Goal: Information Seeking & Learning: Learn about a topic

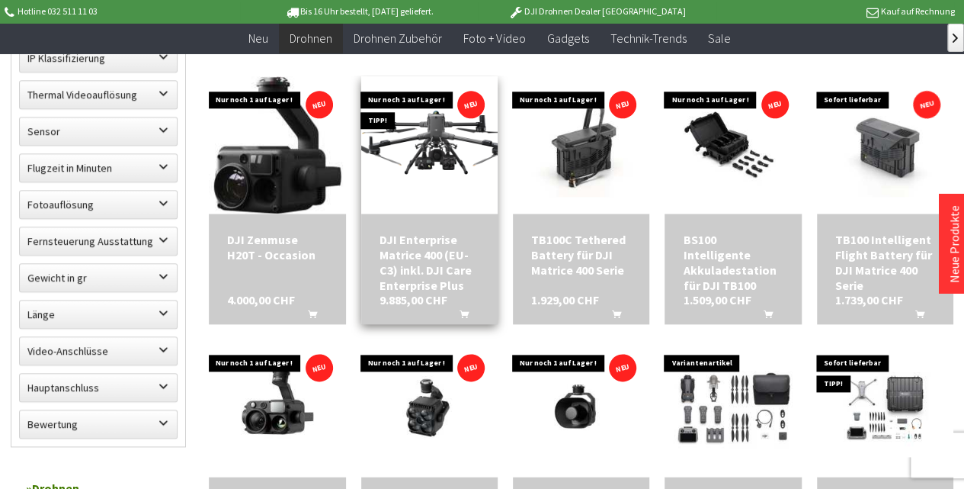
scroll to position [813, 0]
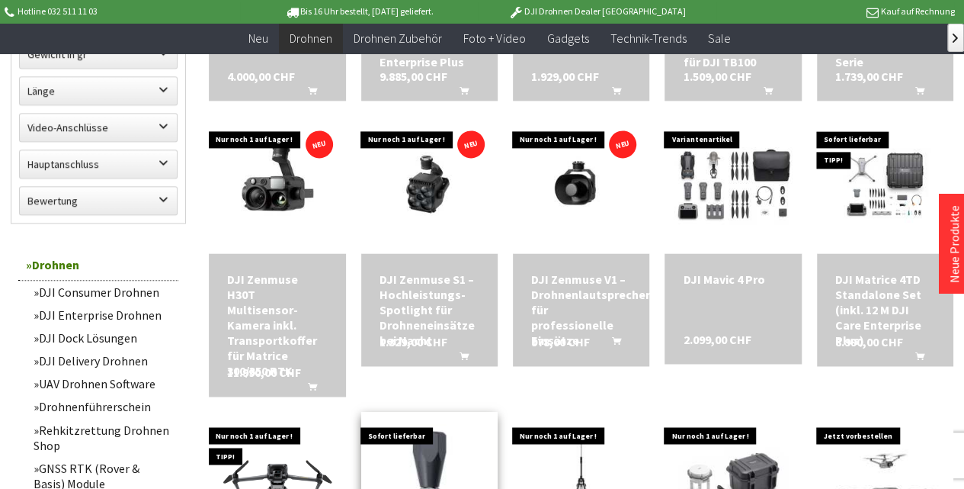
scroll to position [762, 0]
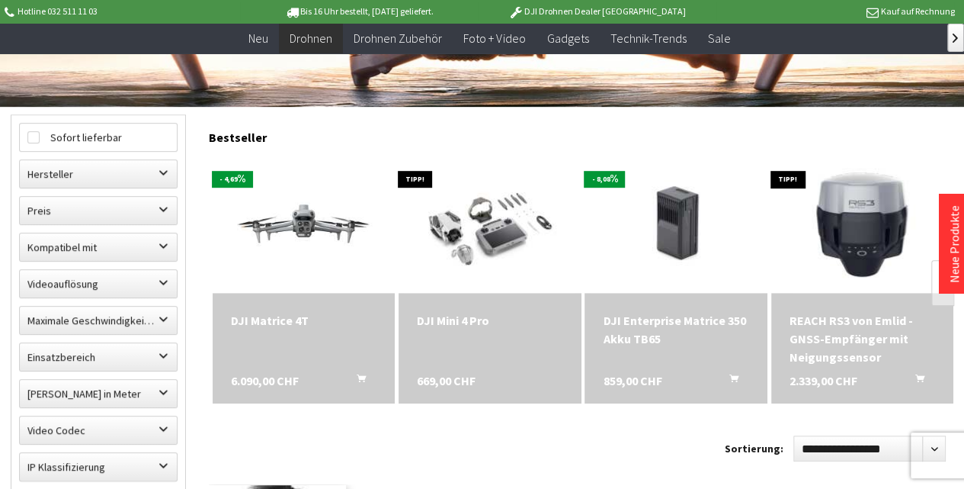
scroll to position [355, 0]
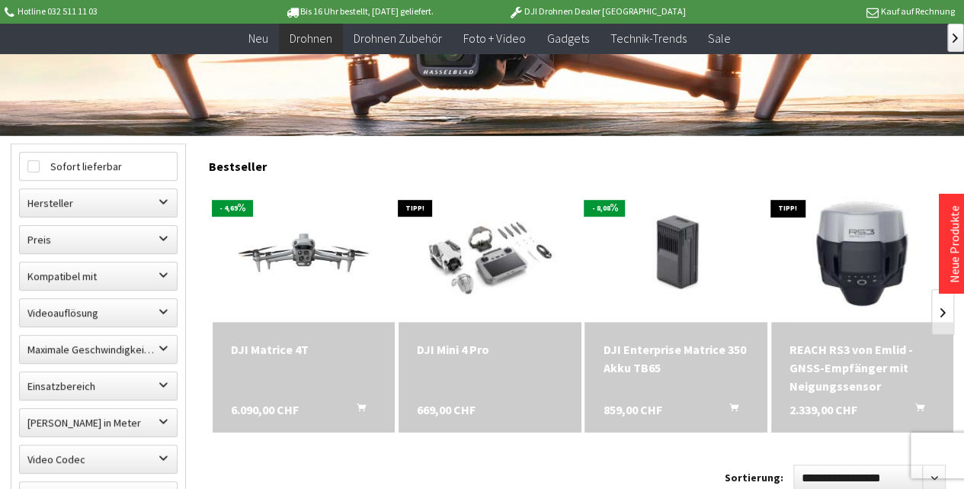
click at [287, 397] on div "DJI Matrice 4T 6.090,00 CHF In den Warenkorb" at bounding box center [304, 377] width 182 height 111
click at [297, 252] on img at bounding box center [303, 253] width 255 height 144
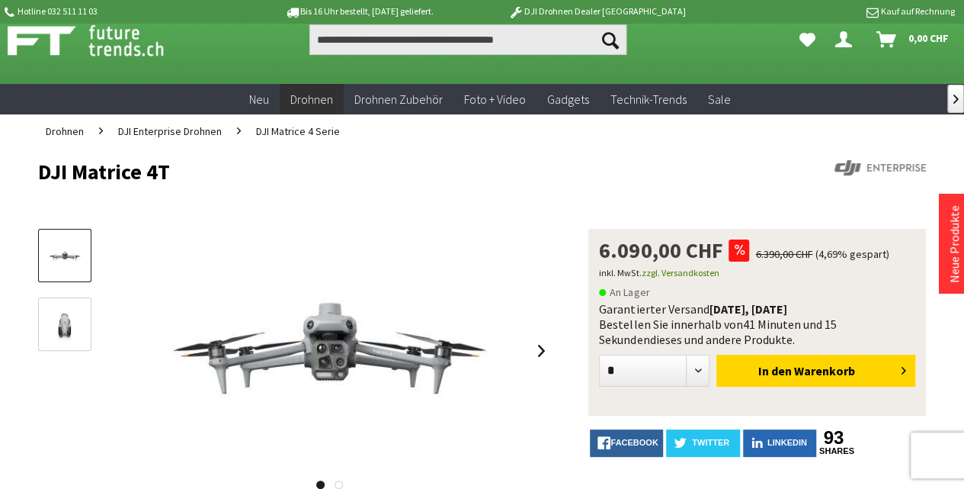
scroll to position [101, 0]
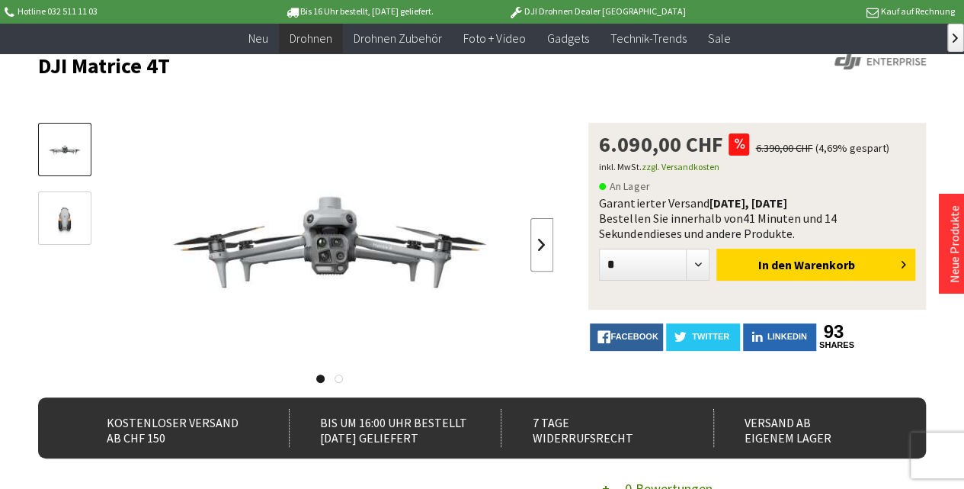
click at [541, 247] on link at bounding box center [542, 244] width 23 height 53
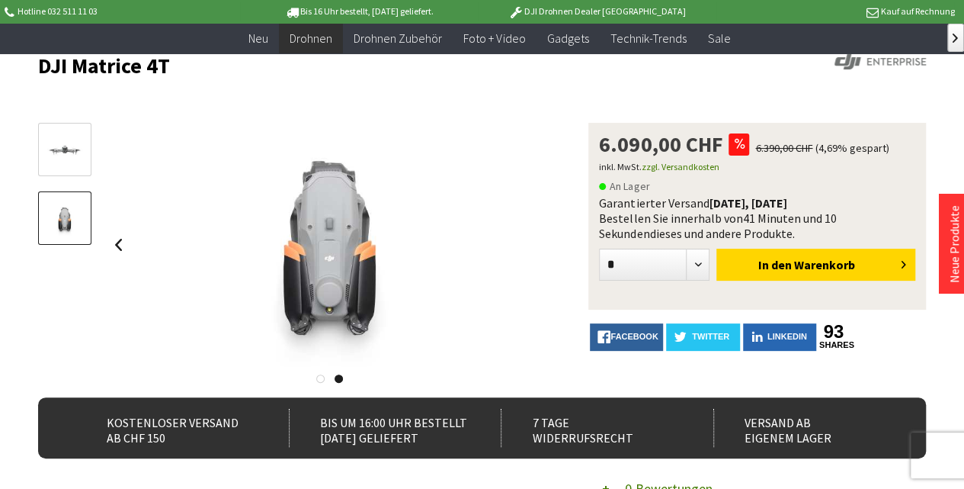
click at [70, 154] on img at bounding box center [65, 150] width 44 height 25
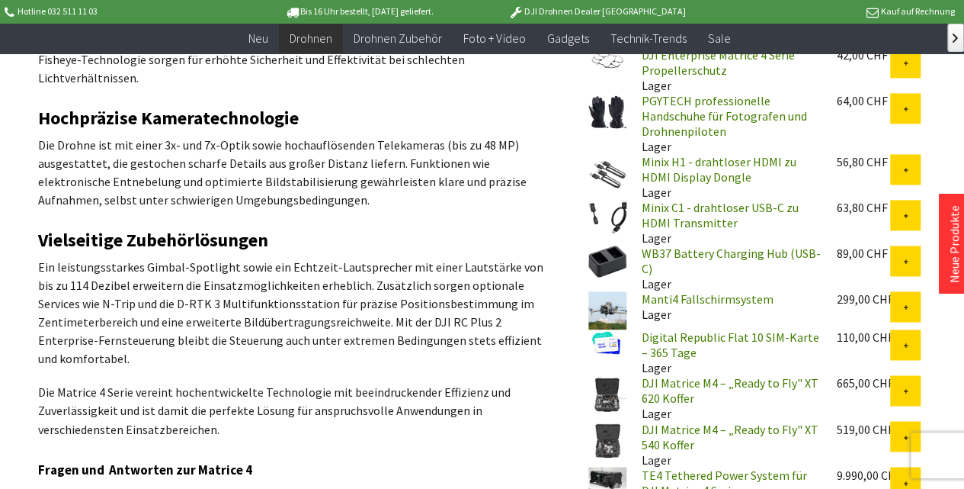
scroll to position [864, 0]
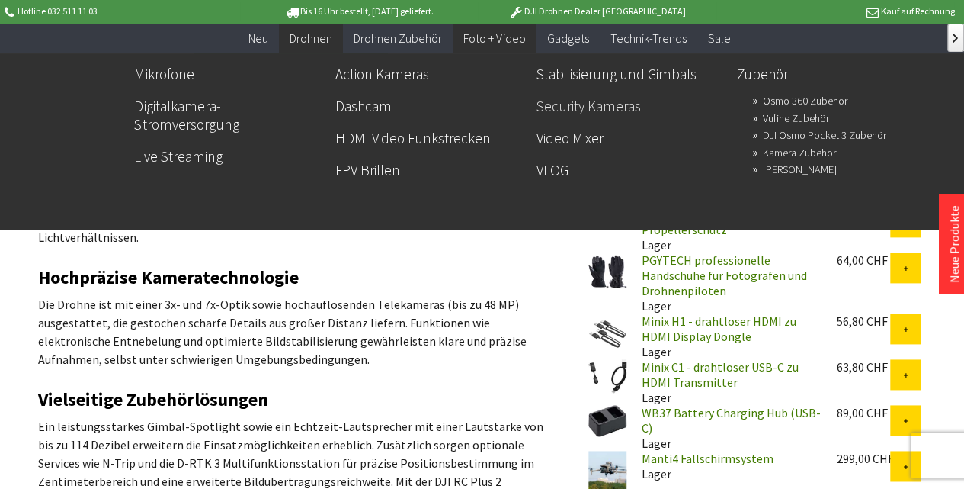
click at [560, 93] on link "Security Kameras" at bounding box center [631, 106] width 189 height 26
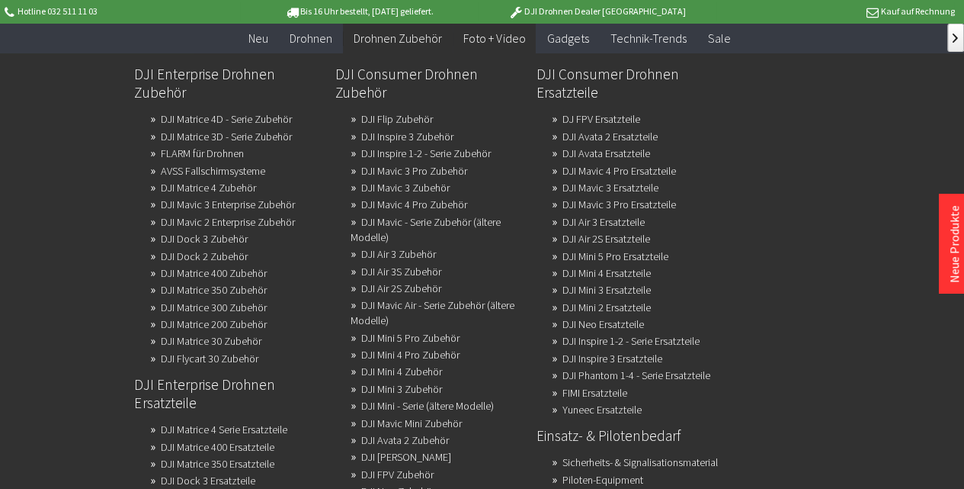
scroll to position [457, 0]
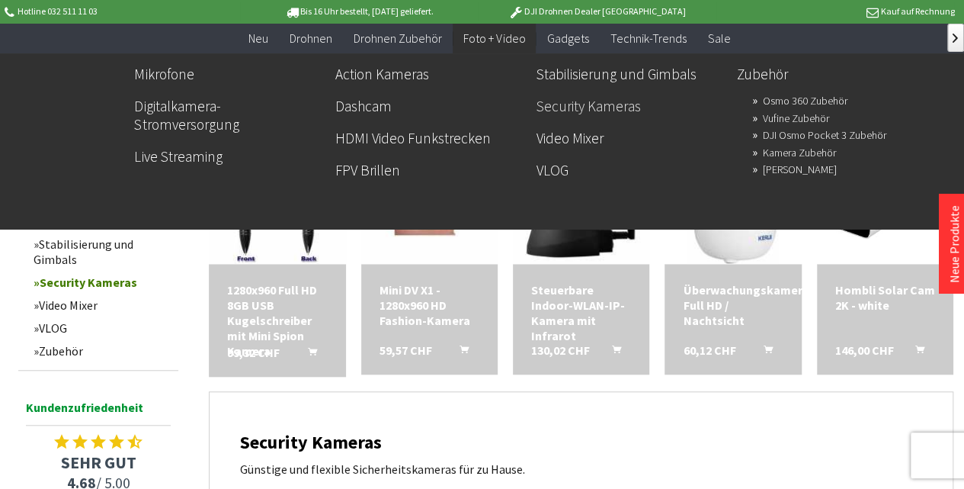
click at [558, 93] on link "Security Kameras" at bounding box center [631, 106] width 189 height 26
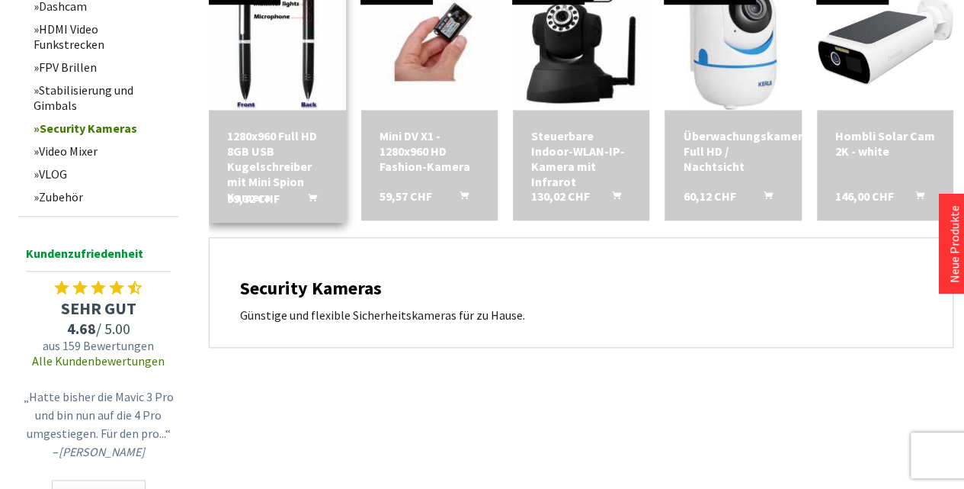
scroll to position [559, 0]
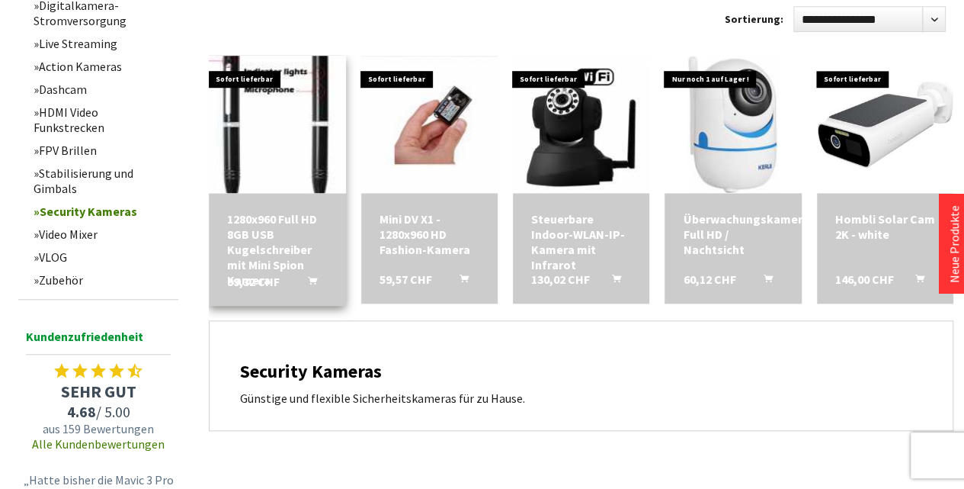
click at [281, 166] on img at bounding box center [277, 123] width 191 height 191
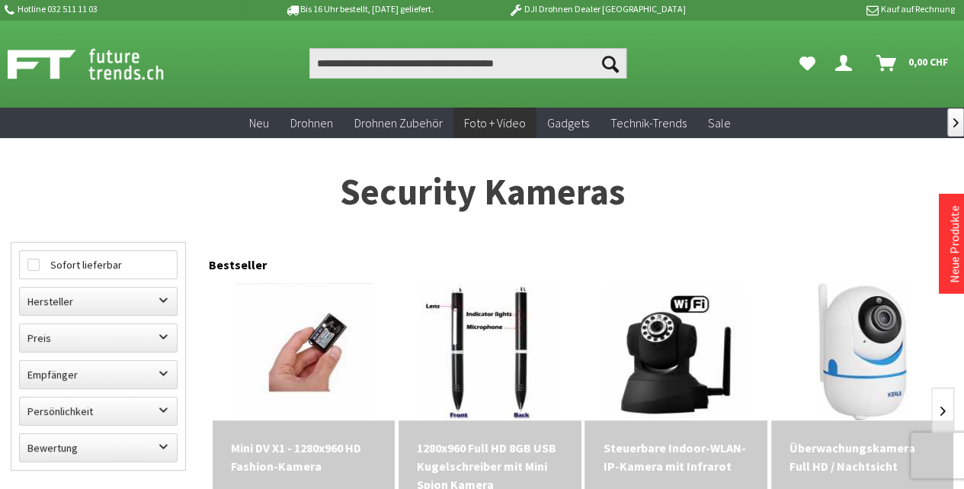
scroll to position [0, 0]
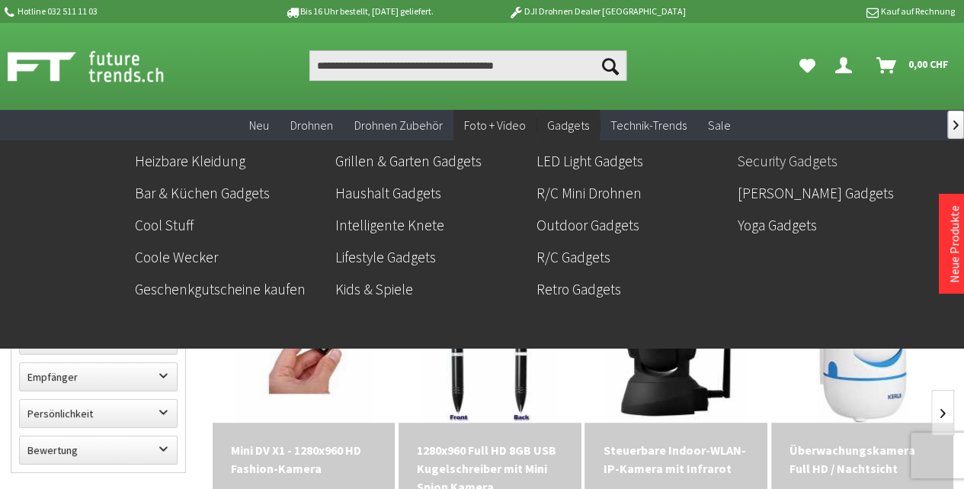
click at [761, 163] on link "Security Gadgets" at bounding box center [831, 161] width 189 height 26
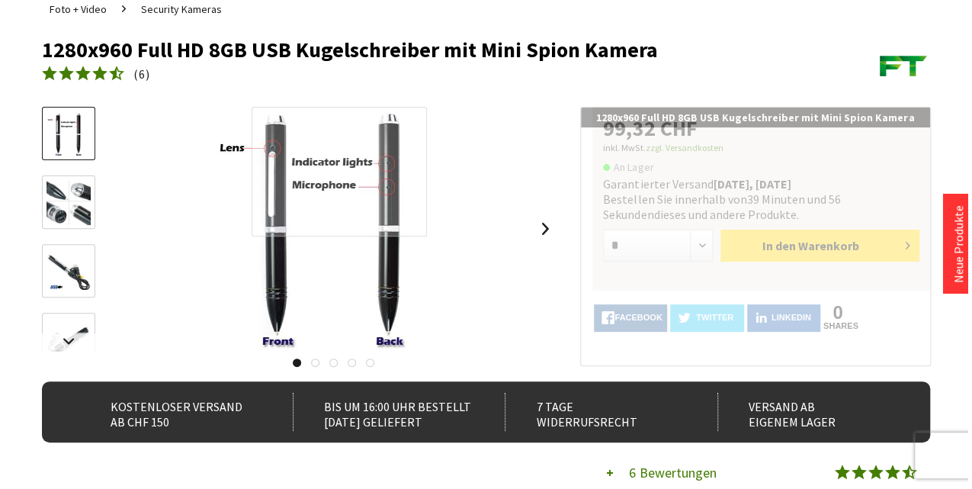
scroll to position [152, 0]
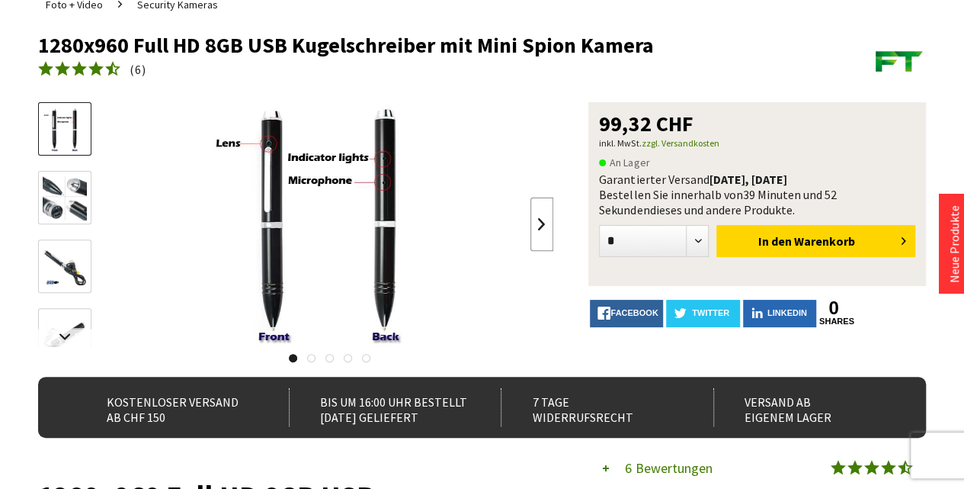
click at [541, 221] on link at bounding box center [542, 223] width 23 height 53
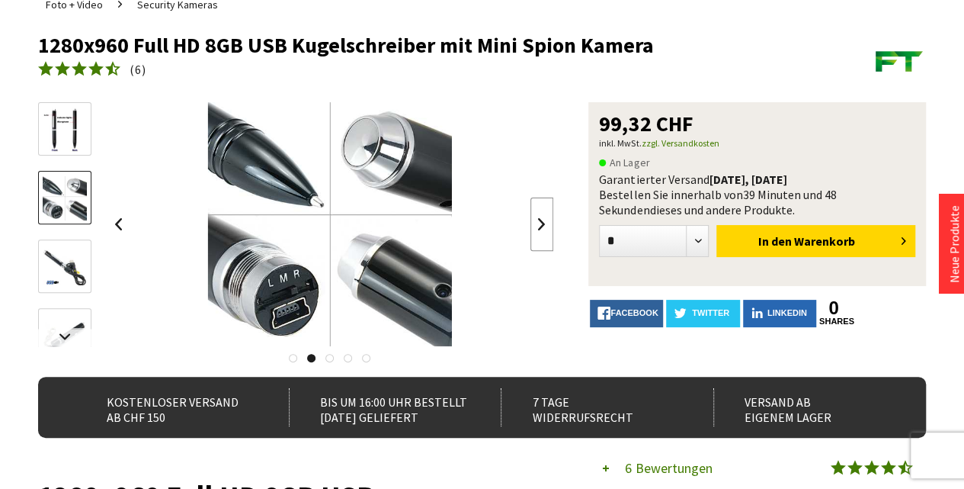
click at [541, 221] on link at bounding box center [542, 223] width 23 height 53
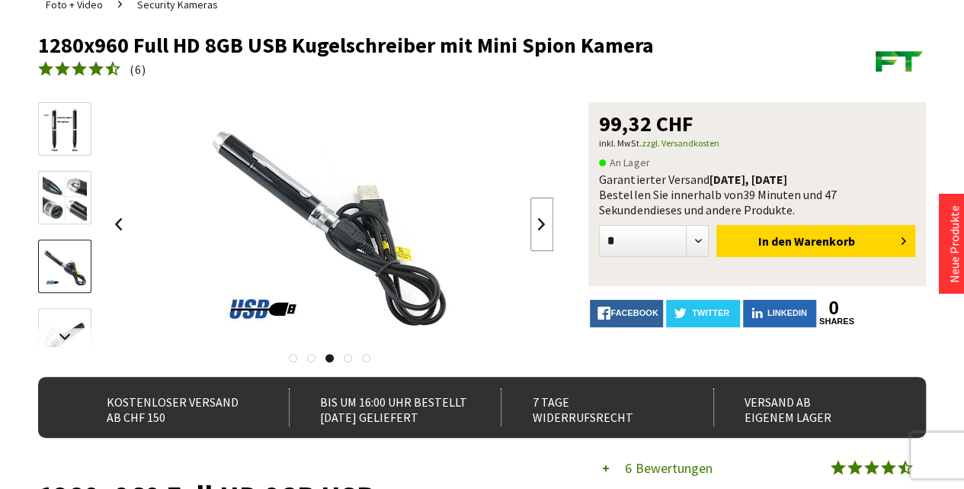
click at [541, 221] on link at bounding box center [542, 223] width 23 height 53
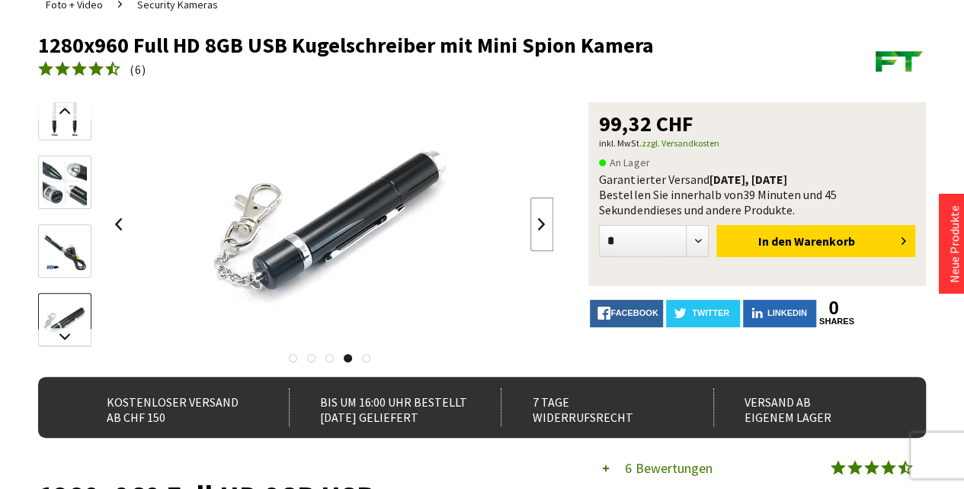
click at [541, 221] on link at bounding box center [542, 223] width 23 height 53
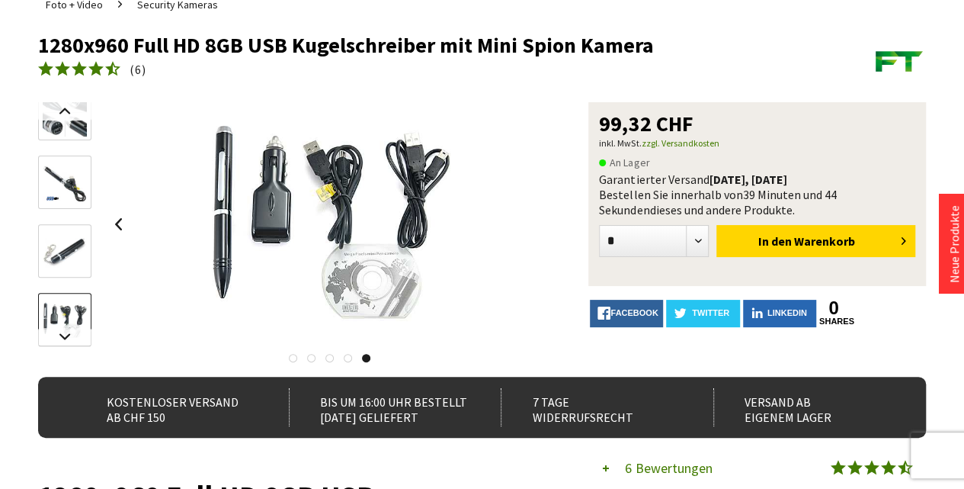
click at [541, 221] on div at bounding box center [330, 224] width 447 height 244
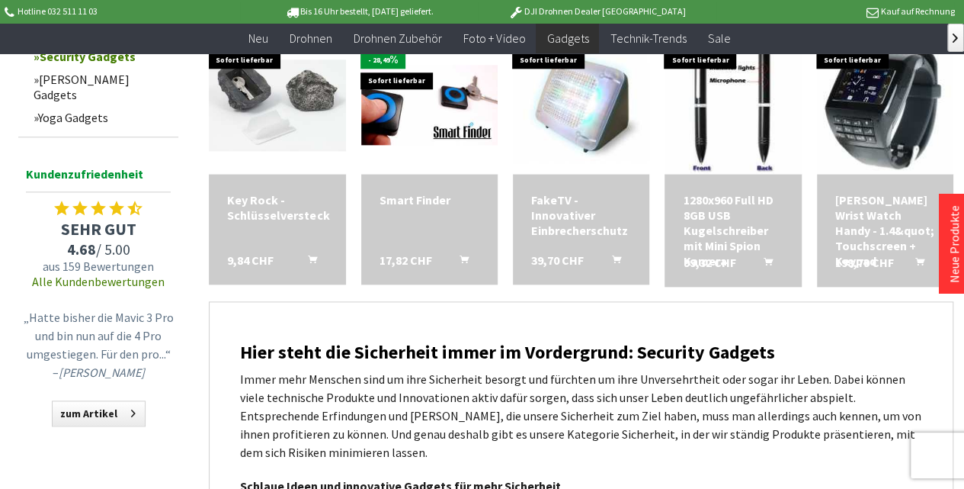
scroll to position [559, 0]
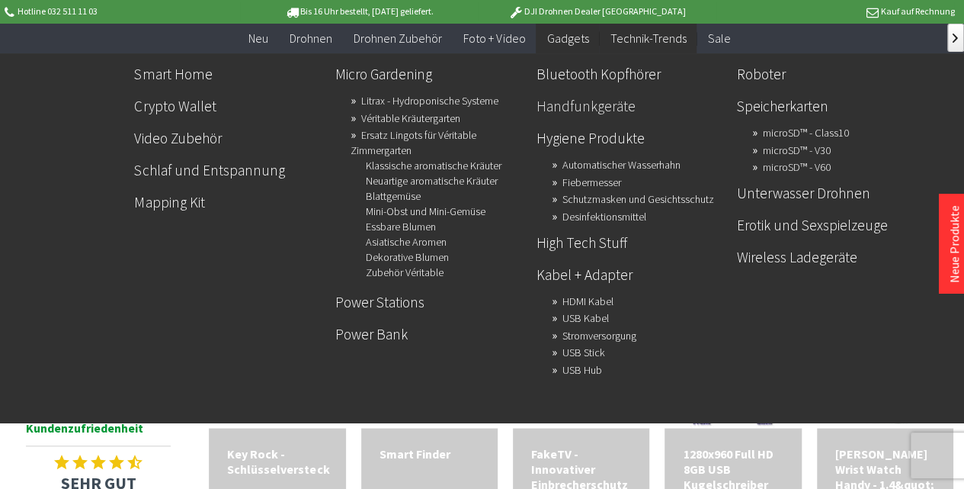
click at [621, 101] on link "Handfunkgeräte" at bounding box center [631, 106] width 189 height 26
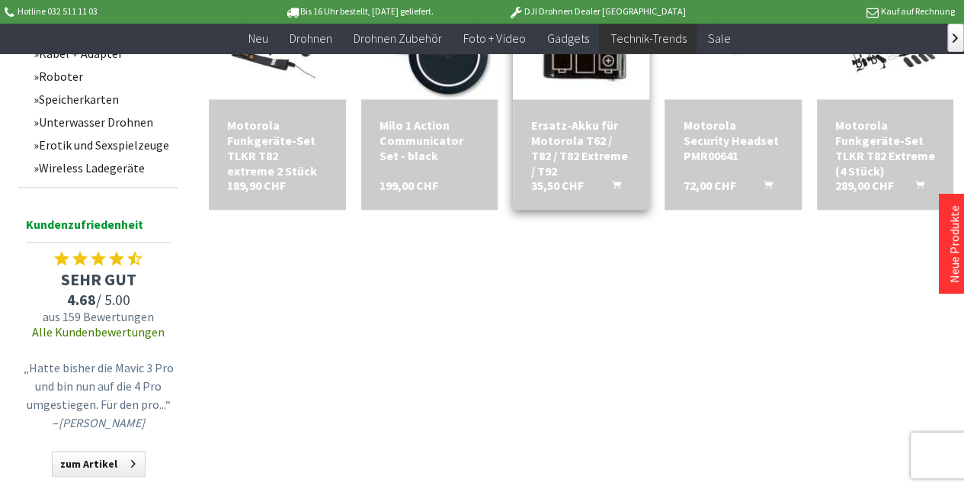
scroll to position [457, 0]
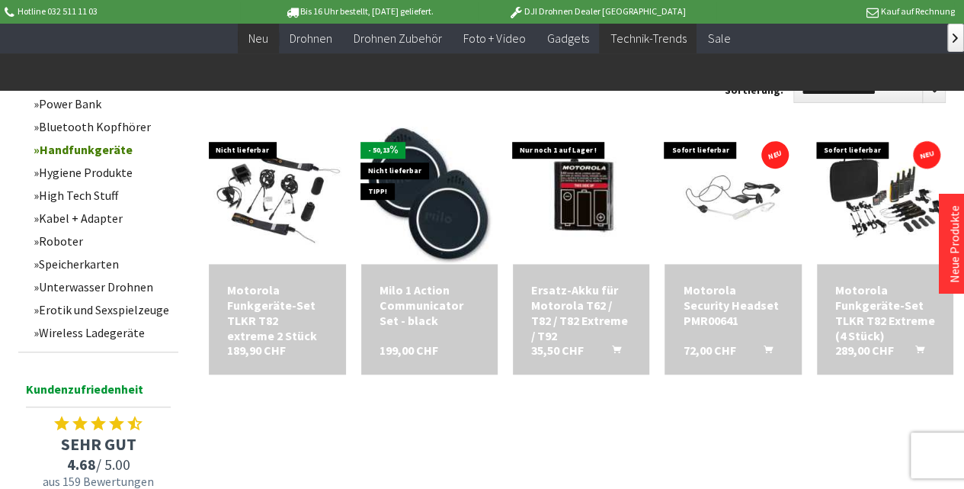
click at [268, 41] on span "Neu" at bounding box center [259, 37] width 20 height 15
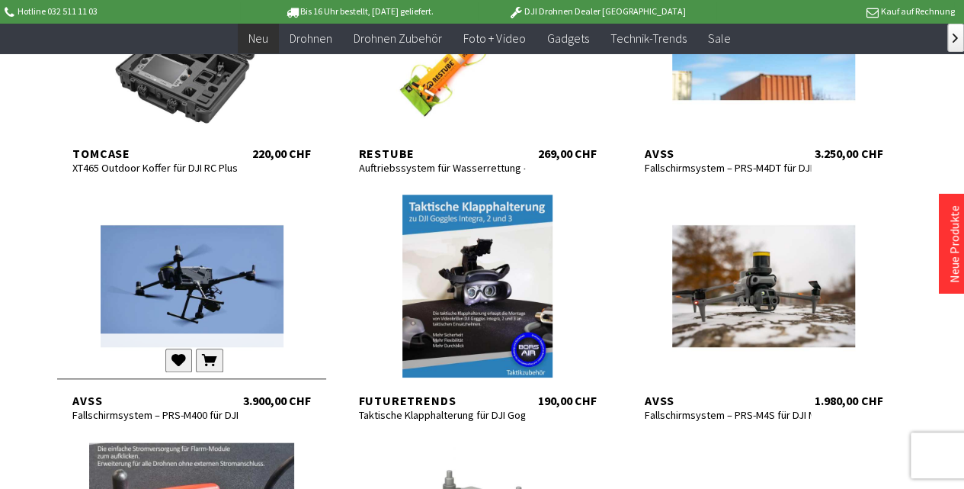
scroll to position [660, 0]
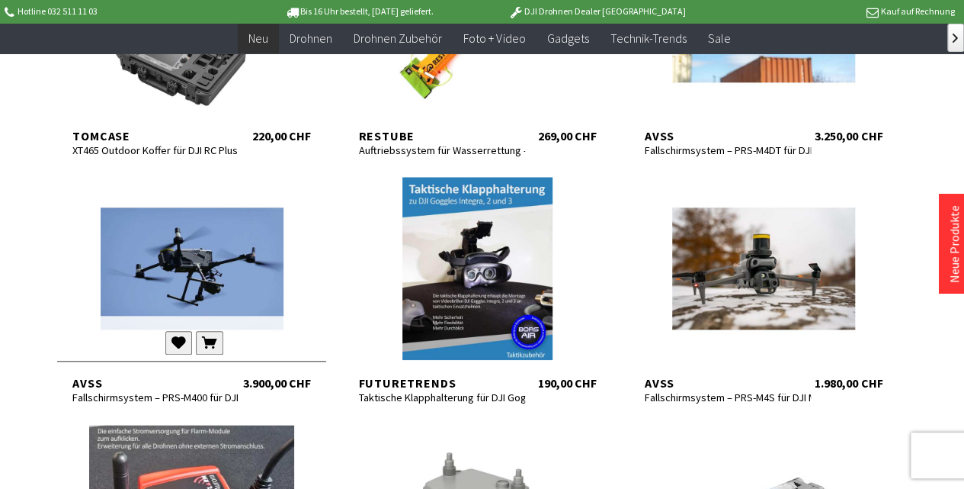
click at [204, 276] on div at bounding box center [191, 268] width 268 height 183
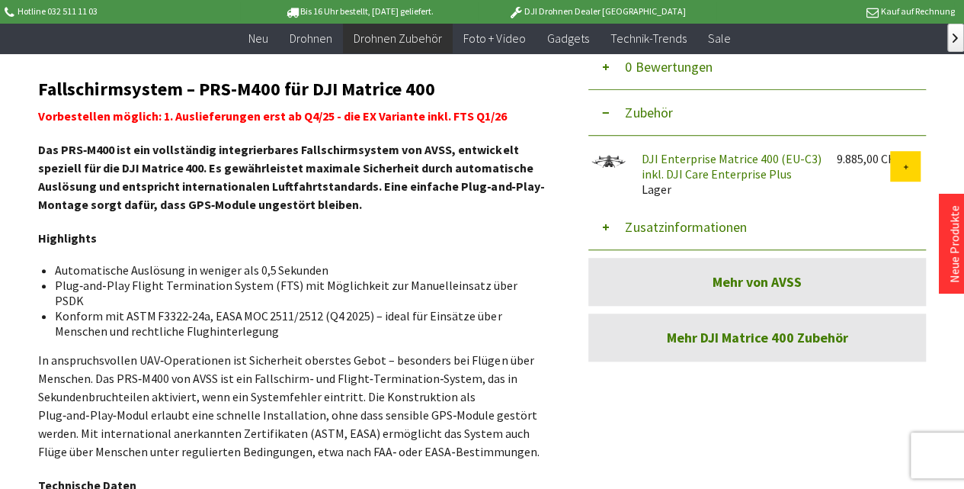
scroll to position [254, 0]
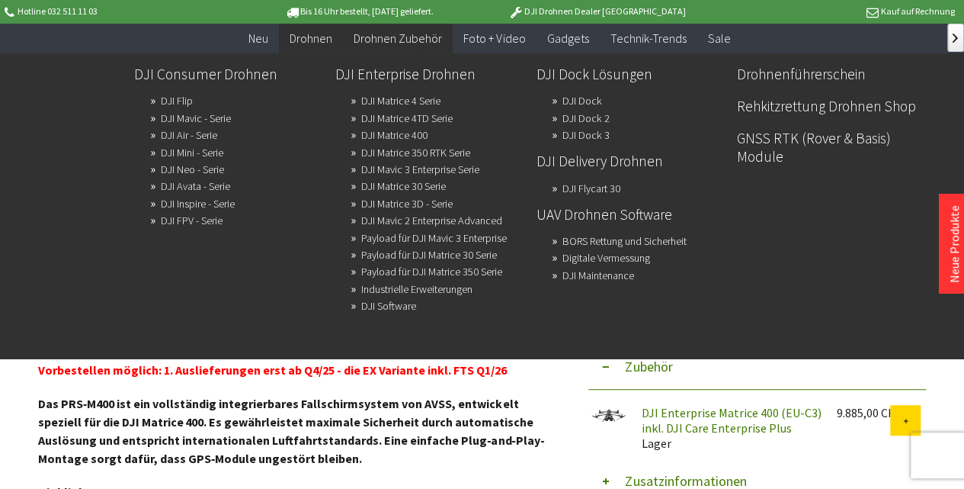
click at [308, 38] on span "Drohnen" at bounding box center [311, 37] width 43 height 15
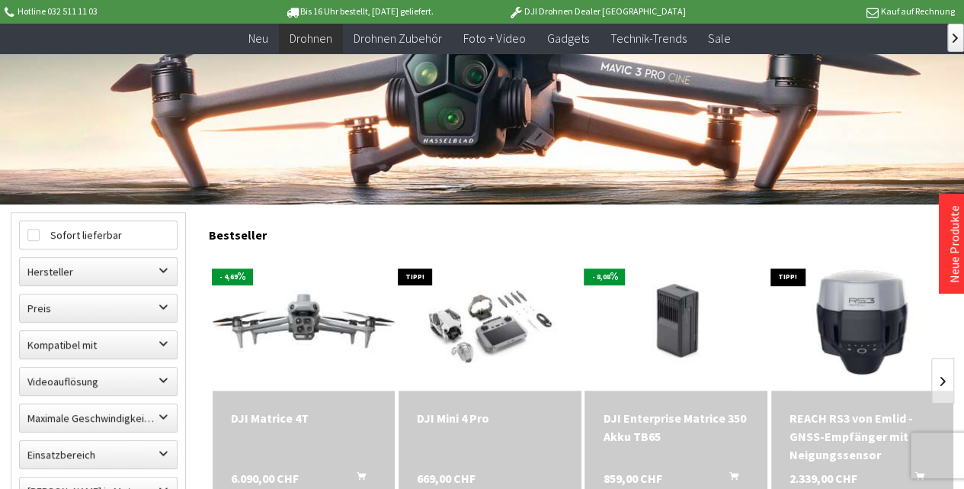
scroll to position [305, 0]
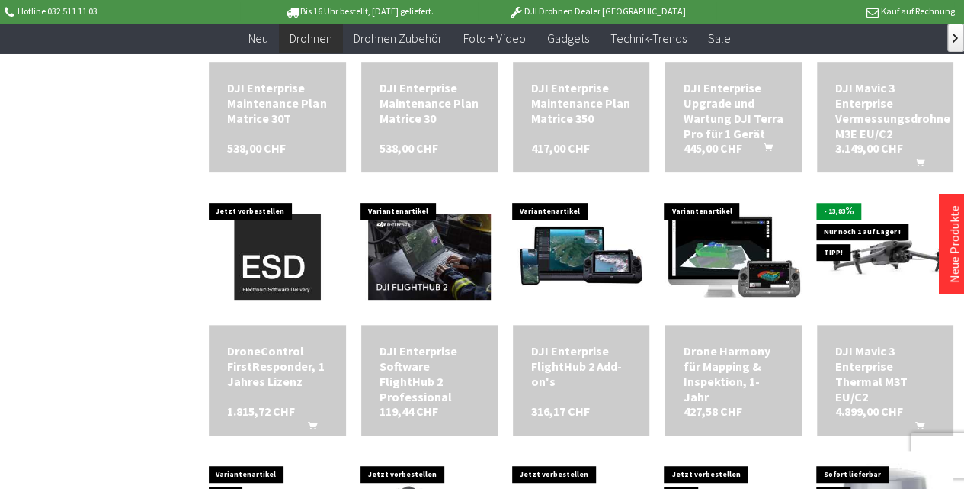
scroll to position [3100, 0]
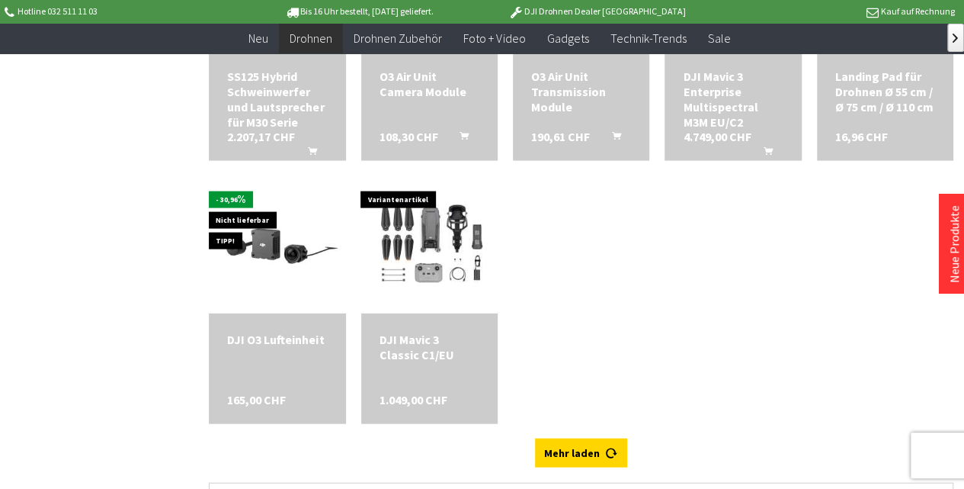
scroll to position [4574, 0]
